Goal: Task Accomplishment & Management: Use online tool/utility

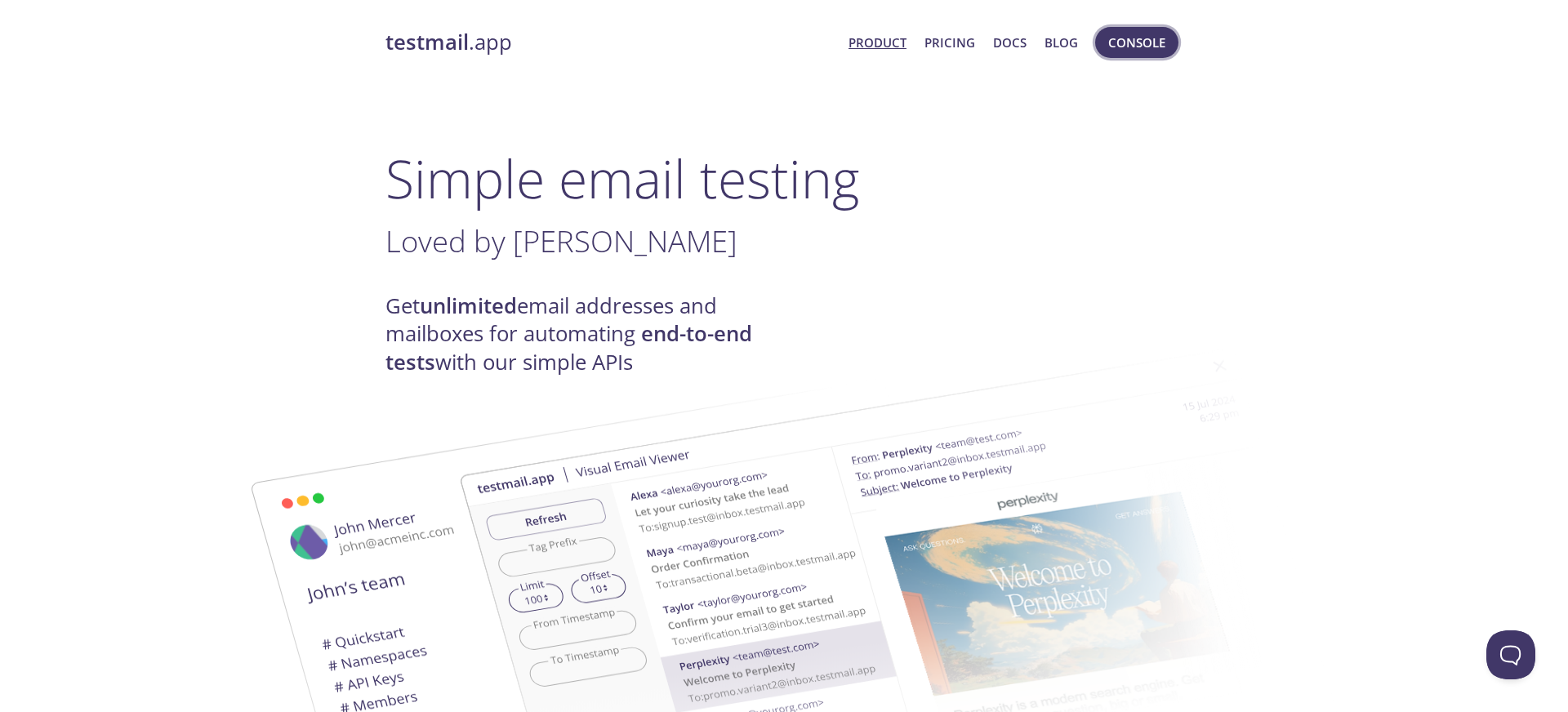
click at [1100, 51] on button "Console" at bounding box center [1137, 42] width 84 height 31
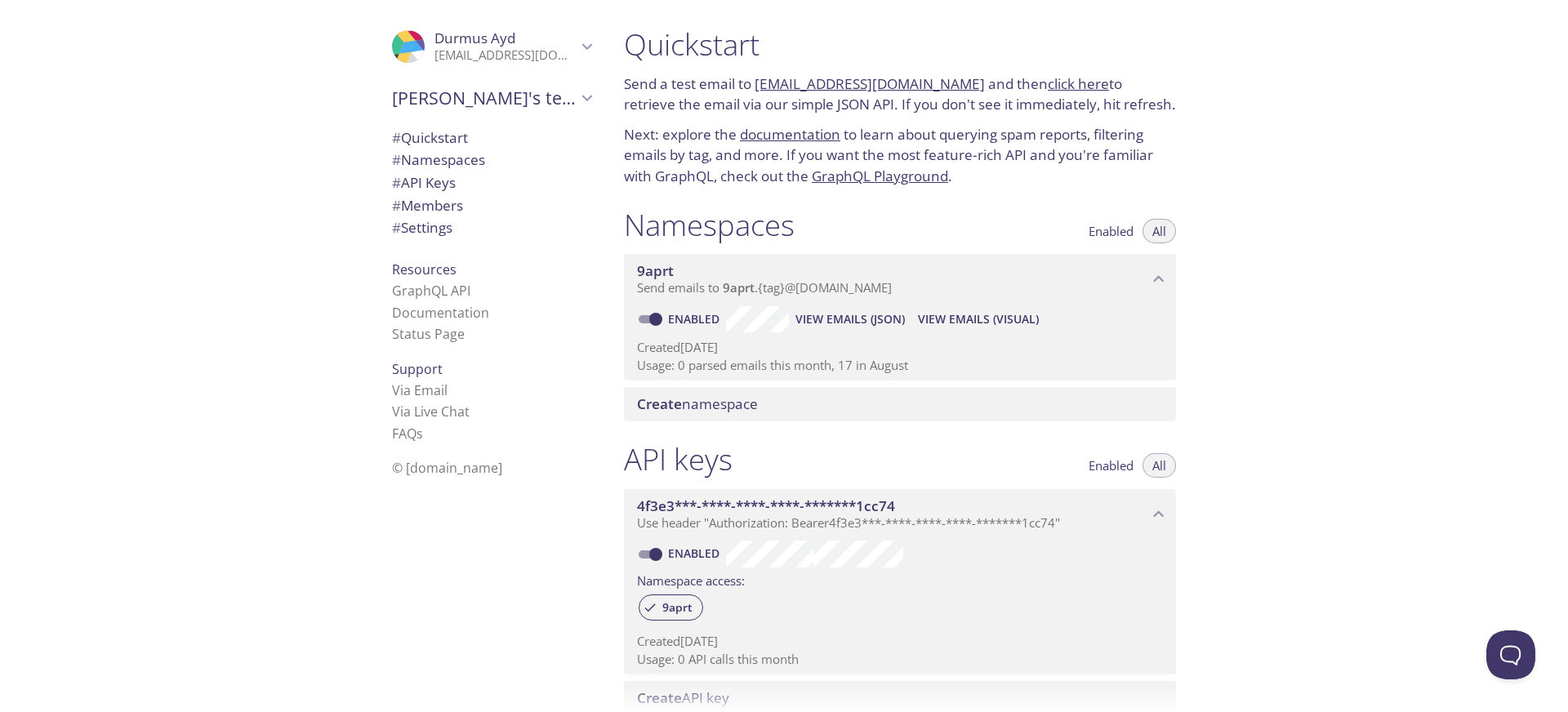
click at [873, 319] on span "View Emails (JSON)" at bounding box center [850, 319] width 109 height 19
drag, startPoint x: 755, startPoint y: 87, endPoint x: 954, endPoint y: 84, distance: 199.0
click at [954, 84] on p "Send a test email to [EMAIL_ADDRESS][DOMAIN_NAME] and then click here to retrie…" at bounding box center [899, 94] width 552 height 42
copy p "[EMAIL_ADDRESS][DOMAIN_NAME]"
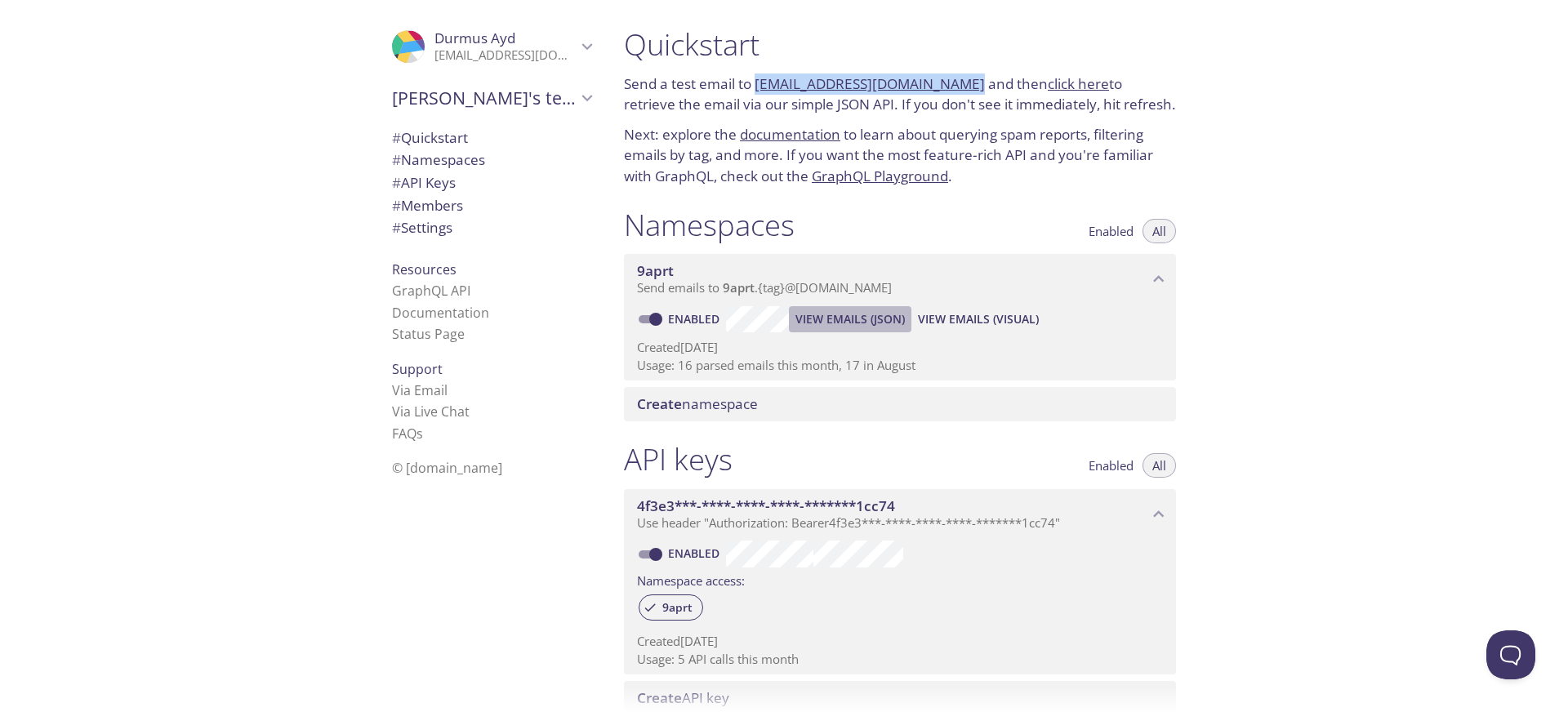
click at [881, 315] on span "View Emails (JSON)" at bounding box center [850, 319] width 109 height 19
